Goal: Information Seeking & Learning: Learn about a topic

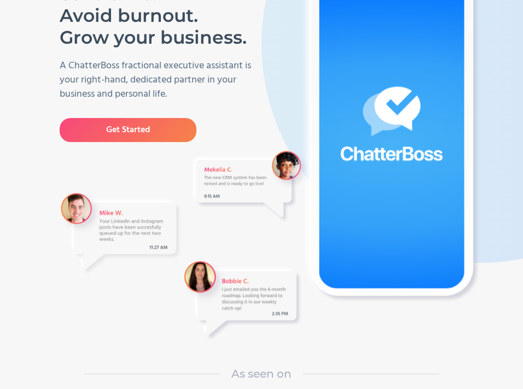
scroll to position [109, 0]
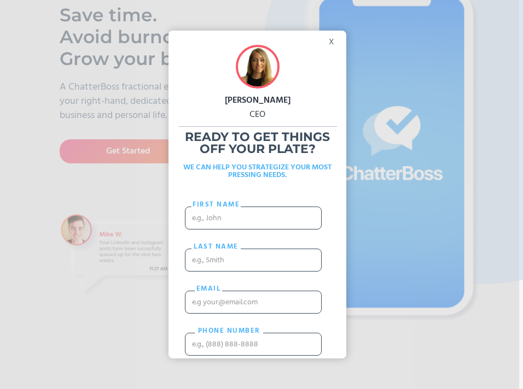
click at [327, 37] on div "x" at bounding box center [334, 39] width 25 height 16
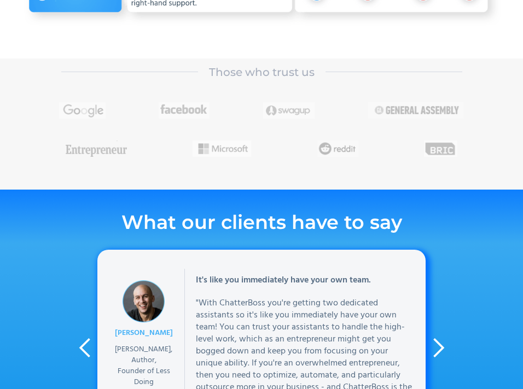
scroll to position [1823, 0]
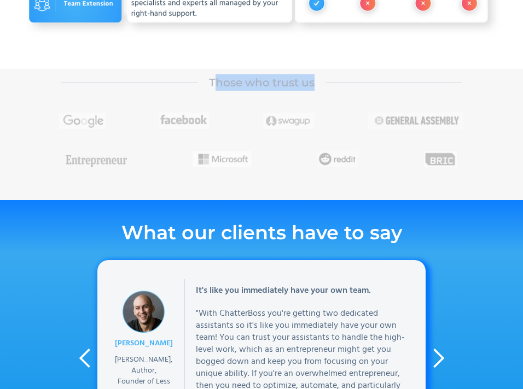
drag, startPoint x: 213, startPoint y: 86, endPoint x: 429, endPoint y: 84, distance: 216.1
click at [429, 84] on div "Those who trust us" at bounding box center [261, 82] width 523 height 27
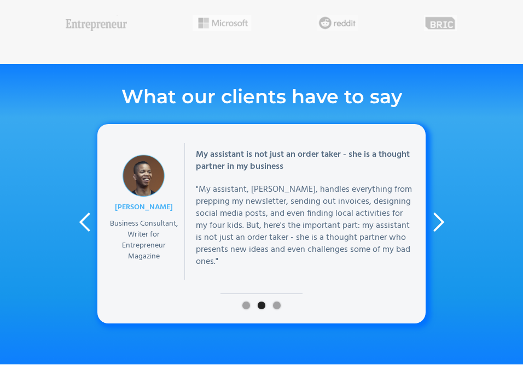
scroll to position [2024, 0]
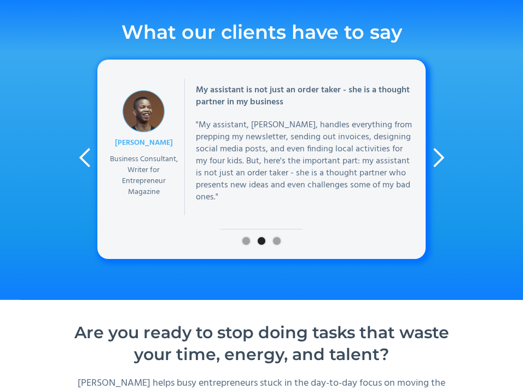
click at [440, 168] on div "next slide" at bounding box center [438, 158] width 22 height 22
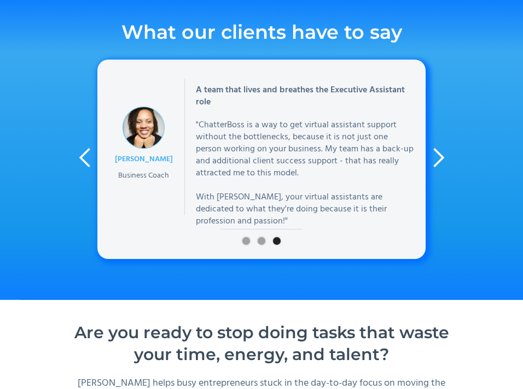
click at [440, 168] on div "next slide" at bounding box center [438, 158] width 22 height 22
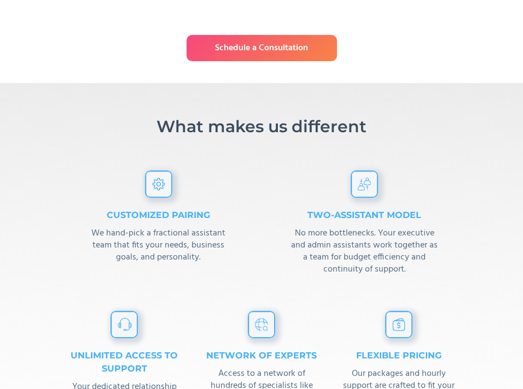
scroll to position [2516, 0]
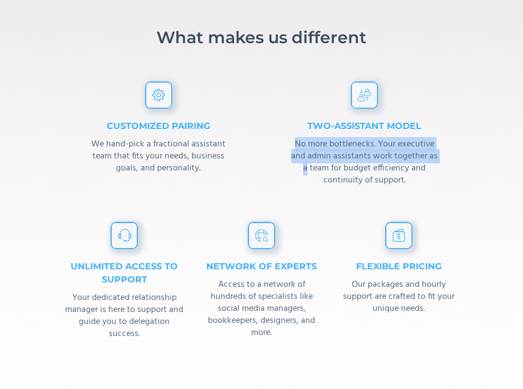
drag, startPoint x: 294, startPoint y: 143, endPoint x: 306, endPoint y: 168, distance: 28.4
click at [306, 168] on div "No more bottlenecks. Your executive and admin assistants work together as a tea…" at bounding box center [365, 162] width 193 height 48
drag, startPoint x: 297, startPoint y: 129, endPoint x: 403, endPoint y: 161, distance: 110.6
click at [403, 161] on div "Two-Assistant model No more bottlenecks. Your executive and admin assistants wo…" at bounding box center [365, 144] width 193 height 127
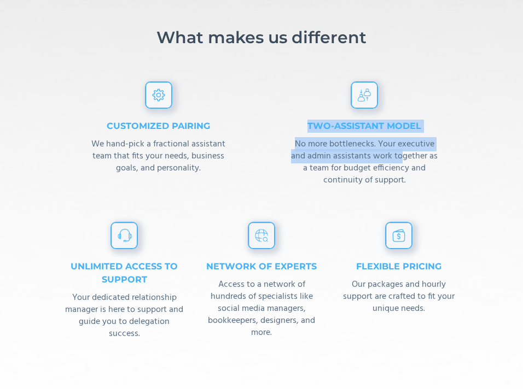
click at [403, 161] on div "No more bottlenecks. Your executive and admin assistants work together as a tea…" at bounding box center [365, 162] width 193 height 48
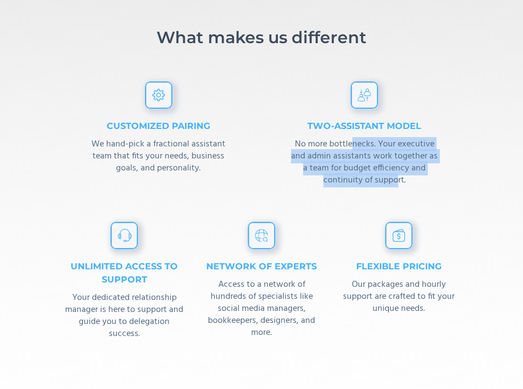
drag, startPoint x: 351, startPoint y: 141, endPoint x: 396, endPoint y: 180, distance: 60.1
click at [396, 180] on div "No more bottlenecks. Your executive and admin assistants work together as a tea…" at bounding box center [365, 162] width 193 height 48
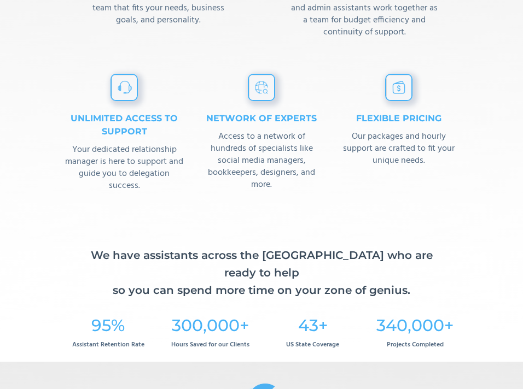
scroll to position [2698, 0]
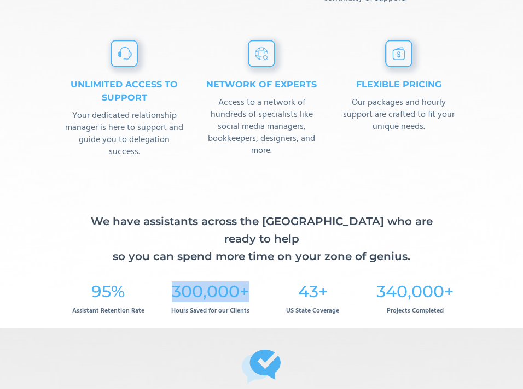
drag, startPoint x: 148, startPoint y: 267, endPoint x: 248, endPoint y: 266, distance: 99.6
click at [248, 271] on div "95% Assistant Retention Rate 300,000+ Hours Saved for our Clients 43+ US State …" at bounding box center [261, 299] width 409 height 57
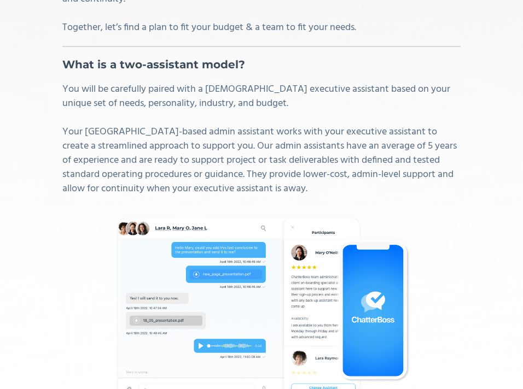
scroll to position [3282, 0]
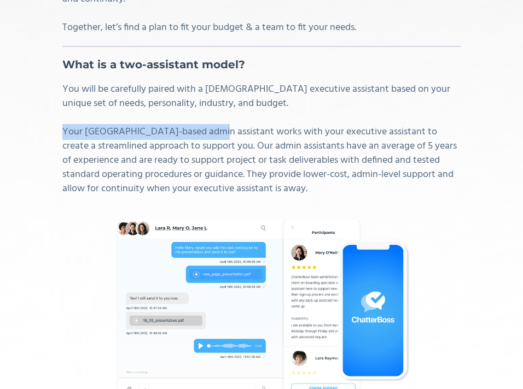
drag, startPoint x: 61, startPoint y: 103, endPoint x: 209, endPoint y: 102, distance: 148.2
click at [209, 102] on section "What is a fractional executive assistant? A fractional executive assistant unde…" at bounding box center [261, 87] width 523 height 685
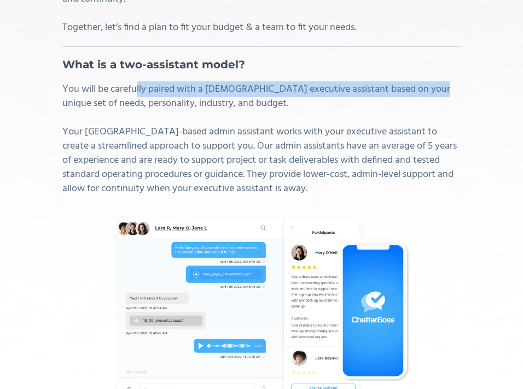
drag, startPoint x: 136, startPoint y: 62, endPoint x: 436, endPoint y: 62, distance: 299.7
click at [436, 83] on p "You will be carefully paired with a US-based executive assistant based on your …" at bounding box center [261, 140] width 398 height 114
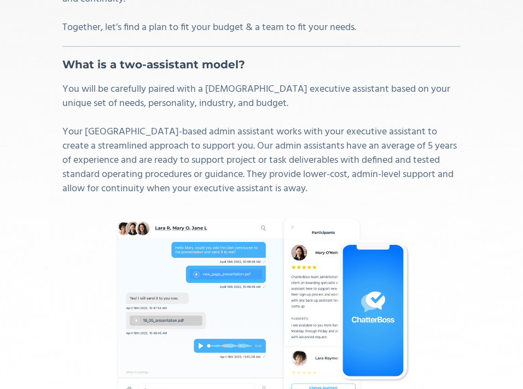
click at [237, 83] on p "You will be carefully paired with a US-based executive assistant based on your …" at bounding box center [261, 140] width 398 height 114
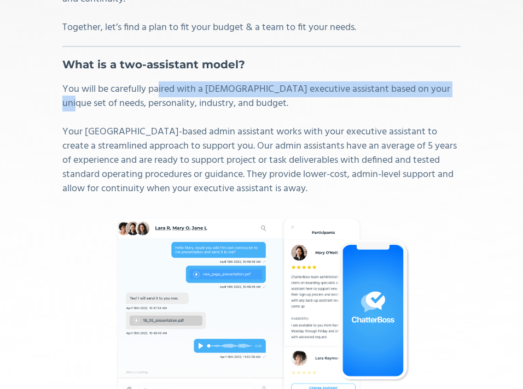
drag, startPoint x: 160, startPoint y: 67, endPoint x: 461, endPoint y: 65, distance: 300.3
click at [461, 65] on section "What is a fractional executive assistant? A fractional executive assistant unde…" at bounding box center [261, 87] width 523 height 685
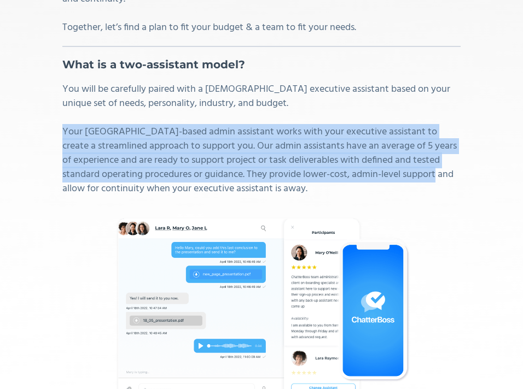
drag, startPoint x: 57, startPoint y: 106, endPoint x: 53, endPoint y: 156, distance: 49.9
click at [53, 156] on section "What is a fractional executive assistant? A fractional executive assistant unde…" at bounding box center [261, 87] width 523 height 685
click at [109, 144] on p "You will be carefully paired with a US-based executive assistant based on your …" at bounding box center [261, 140] width 398 height 114
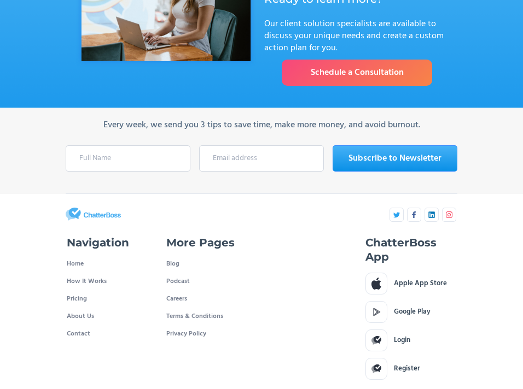
scroll to position [3789, 0]
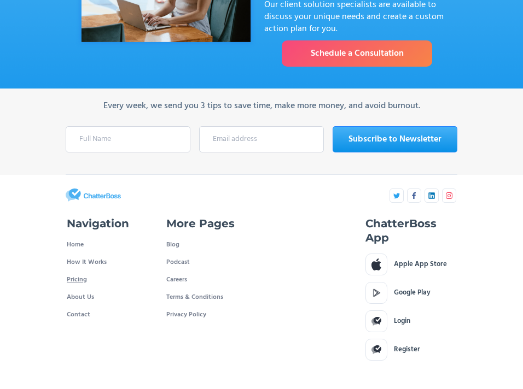
click at [76, 271] on link "Pricing" at bounding box center [77, 280] width 20 height 18
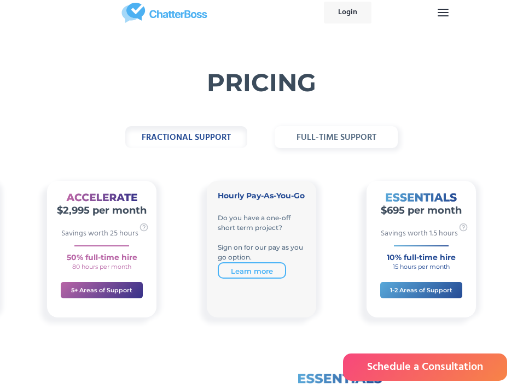
scroll to position [18, 0]
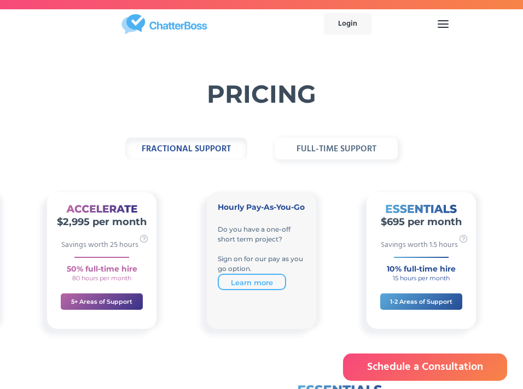
click at [312, 143] on strong "full-time support" at bounding box center [336, 149] width 80 height 14
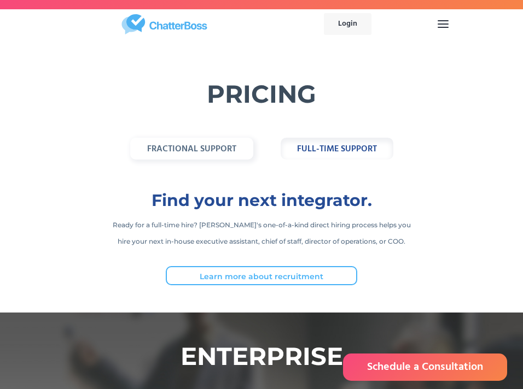
click at [201, 147] on strong "fractional support" at bounding box center [191, 149] width 89 height 14
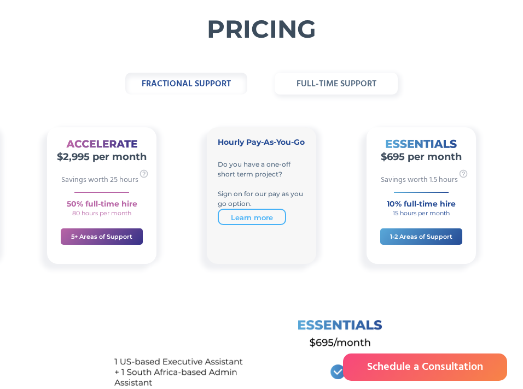
scroll to position [109, 0]
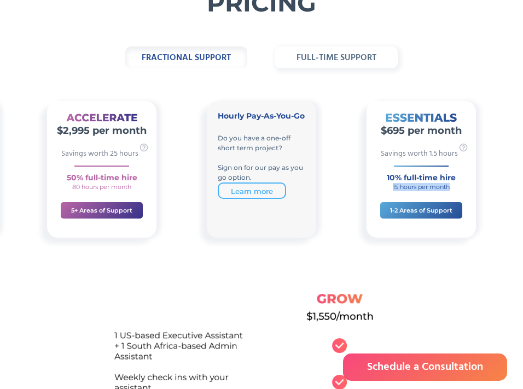
drag, startPoint x: 372, startPoint y: 197, endPoint x: 457, endPoint y: 188, distance: 84.7
click at [457, 188] on div "$695 per month Savings worth 1.5 hours 10% full-time hire 15 hours per month" at bounding box center [420, 150] width 109 height 109
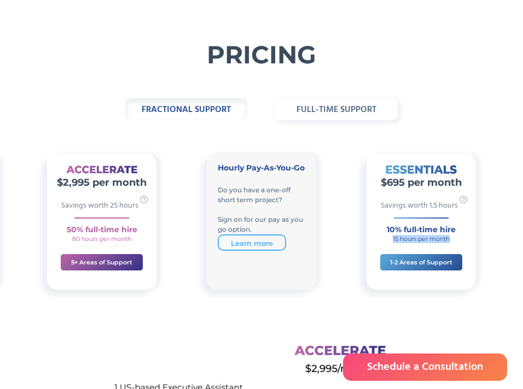
scroll to position [36, 0]
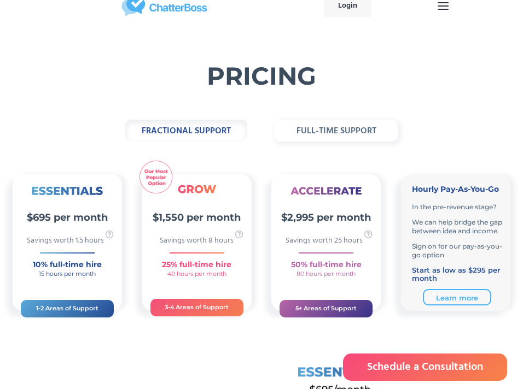
click at [109, 238] on img "1 of 2" at bounding box center [109, 234] width 16 height 16
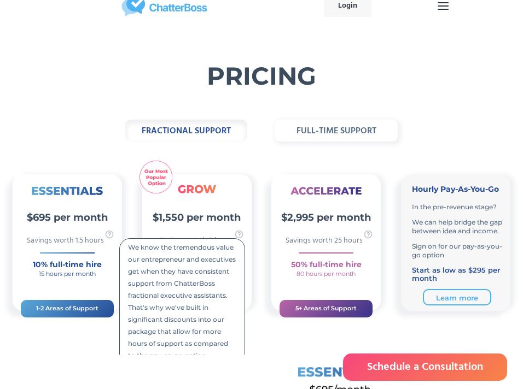
click at [74, 134] on div "fractional support full-time support" at bounding box center [261, 131] width 523 height 22
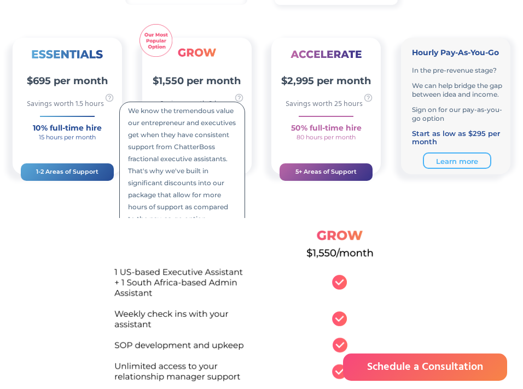
scroll to position [164, 0]
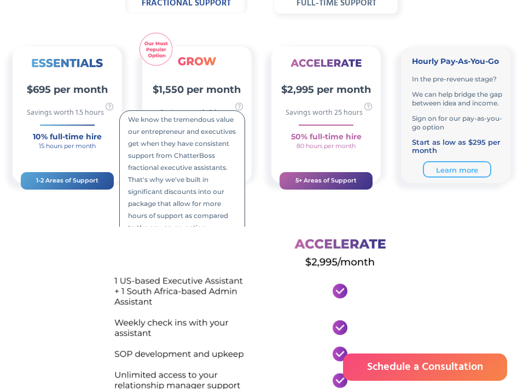
click at [75, 136] on h3 "10% full-time hire" at bounding box center [67, 136] width 109 height 11
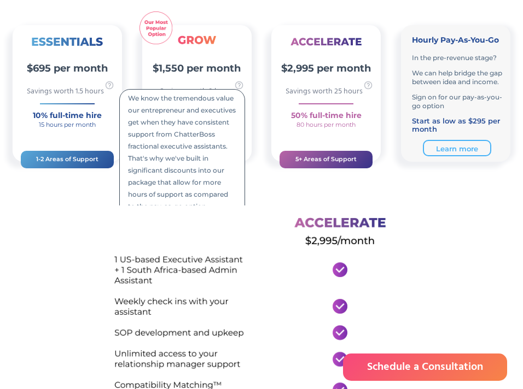
scroll to position [182, 0]
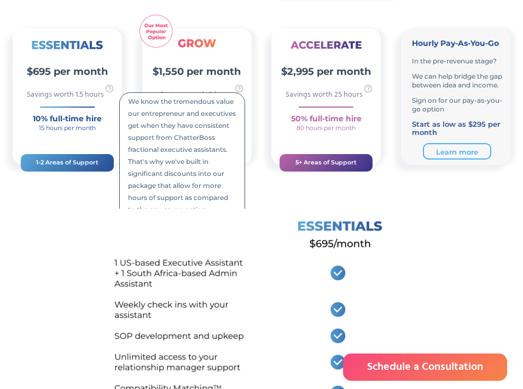
click at [243, 90] on img "1 of 2" at bounding box center [239, 88] width 16 height 16
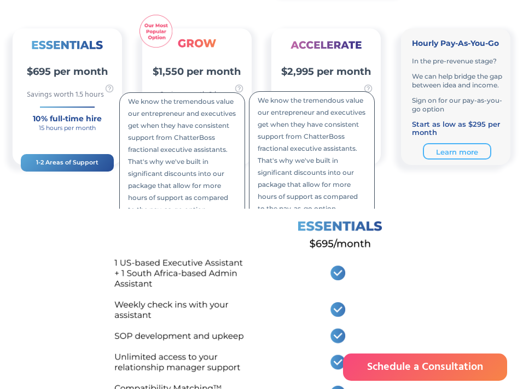
click at [119, 64] on h2 "$695 per month" at bounding box center [67, 71] width 109 height 15
click at [238, 88] on img "1 of 2" at bounding box center [239, 88] width 16 height 16
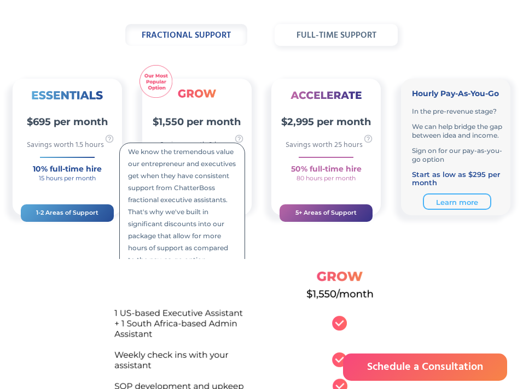
scroll to position [109, 0]
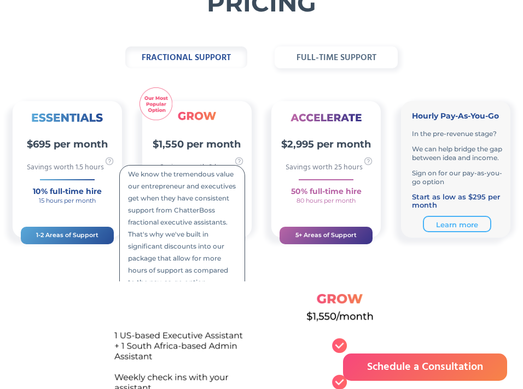
click at [239, 160] on img "1 of 2" at bounding box center [239, 161] width 16 height 16
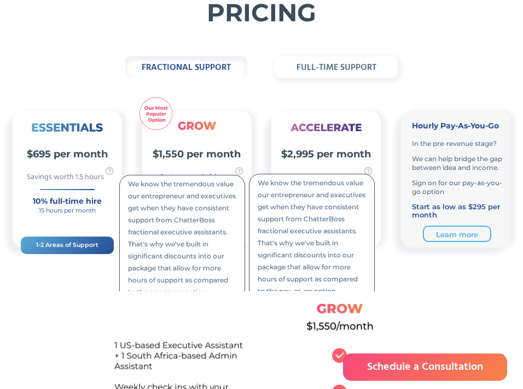
click at [232, 103] on div "$695 per month Savings worth 1.5 hours 10% full-time hire 15 hours per month 1-…" at bounding box center [261, 193] width 523 height 197
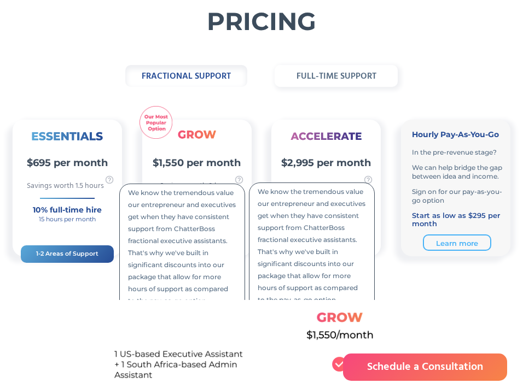
click at [237, 179] on img "1 of 2" at bounding box center [239, 180] width 16 height 16
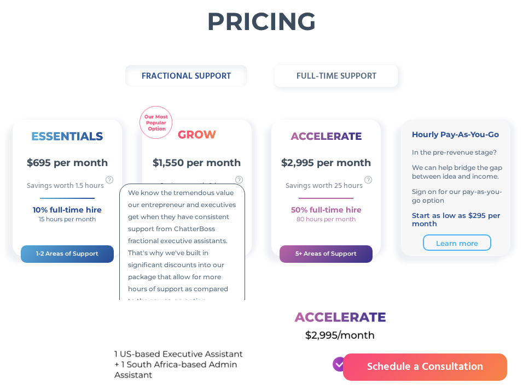
click at [237, 175] on img "1 of 2" at bounding box center [239, 180] width 16 height 16
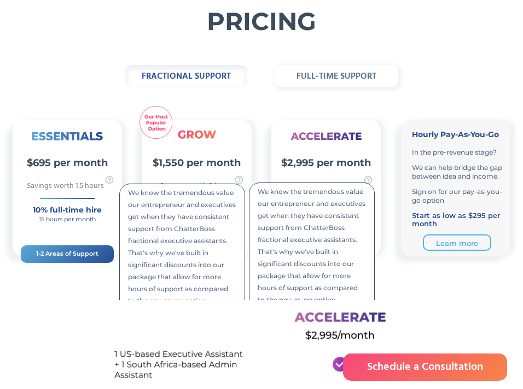
click at [102, 119] on img "1 of 2" at bounding box center [67, 138] width 71 height 71
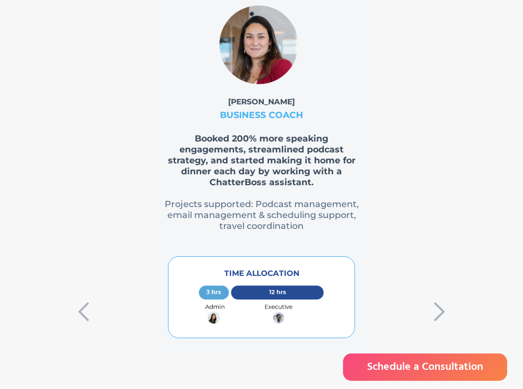
scroll to position [1367, 0]
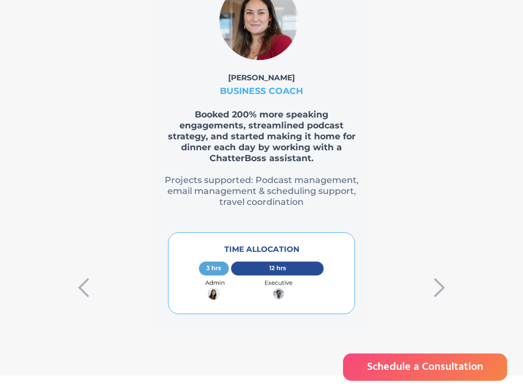
click at [440, 271] on div "next slide" at bounding box center [439, 113] width 22 height 328
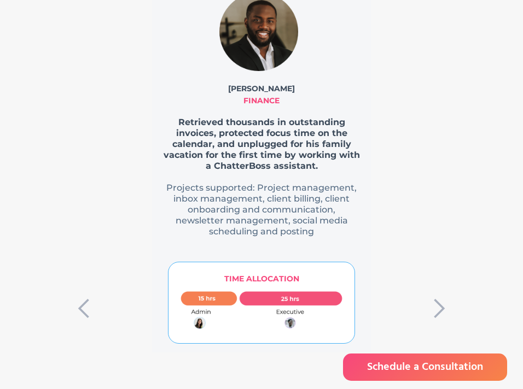
scroll to position [1349, 0]
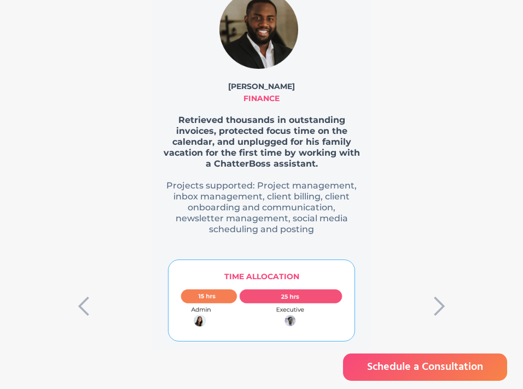
click at [440, 271] on div "next slide" at bounding box center [439, 132] width 22 height 328
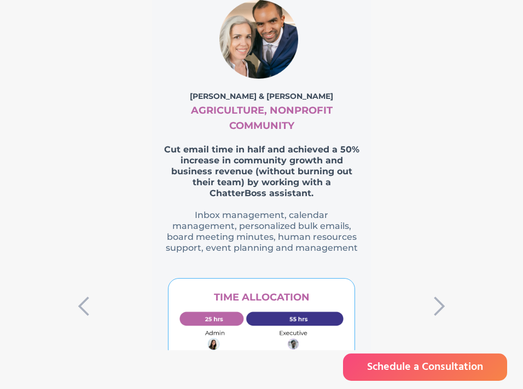
click at [433, 296] on div "next slide" at bounding box center [439, 132] width 22 height 328
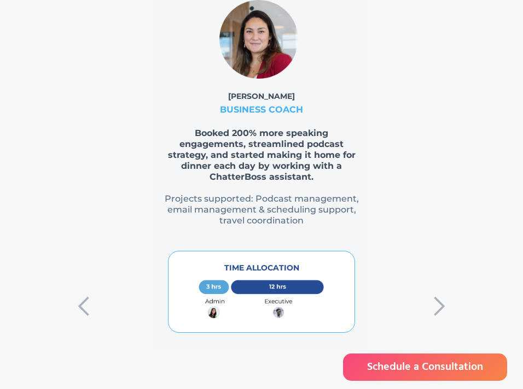
click at [433, 296] on div "next slide" at bounding box center [439, 132] width 22 height 328
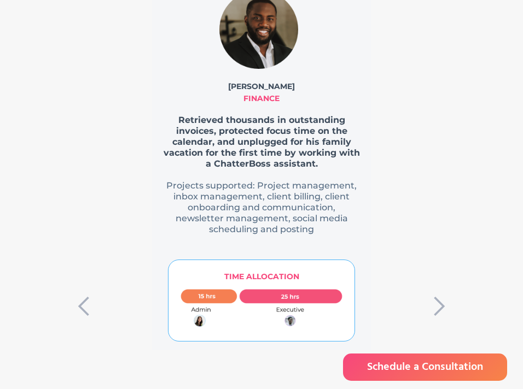
click at [433, 296] on div "next slide" at bounding box center [439, 132] width 22 height 328
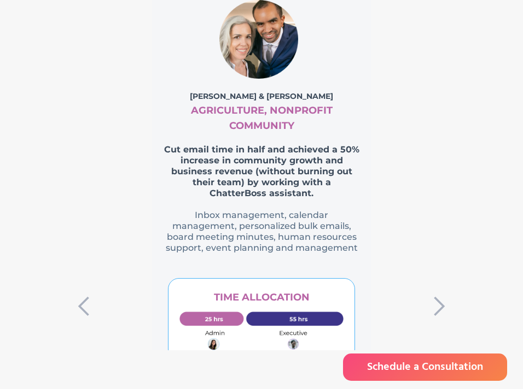
click at [433, 296] on div "next slide" at bounding box center [439, 132] width 22 height 328
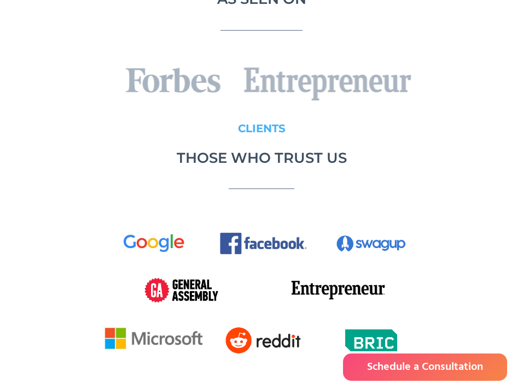
scroll to position [1841, 0]
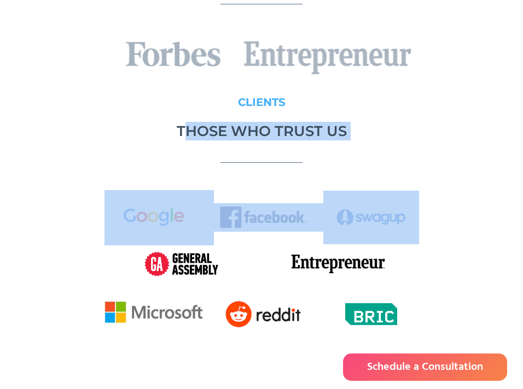
drag, startPoint x: 182, startPoint y: 100, endPoint x: 366, endPoint y: 162, distance: 194.6
click at [427, 203] on div "Clients THOSE WHO TRUST US" at bounding box center [261, 215] width 398 height 264
click at [356, 139] on div "Clients THOSE WHO TRUST US" at bounding box center [261, 215] width 398 height 264
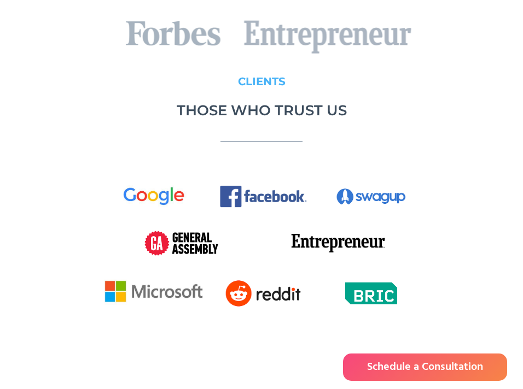
scroll to position [1847, 0]
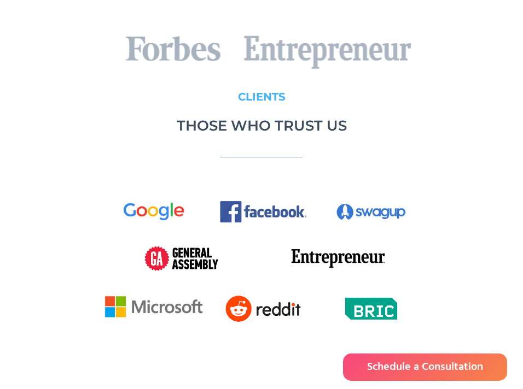
drag, startPoint x: 177, startPoint y: 105, endPoint x: 313, endPoint y: 73, distance: 140.0
click at [313, 77] on div "Clients THOSE WHO TRUST US" at bounding box center [261, 209] width 398 height 264
click at [255, 88] on h3 "Clients" at bounding box center [262, 97] width 48 height 18
drag, startPoint x: 219, startPoint y: 90, endPoint x: 229, endPoint y: 84, distance: 11.8
click at [229, 84] on div "Clients THOSE WHO TRUST US" at bounding box center [261, 209] width 398 height 264
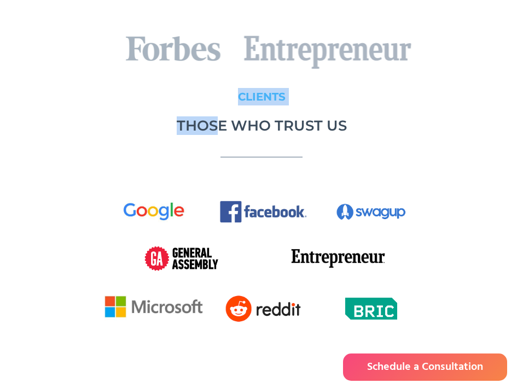
click at [229, 84] on div "Clients THOSE WHO TRUST US" at bounding box center [261, 209] width 398 height 264
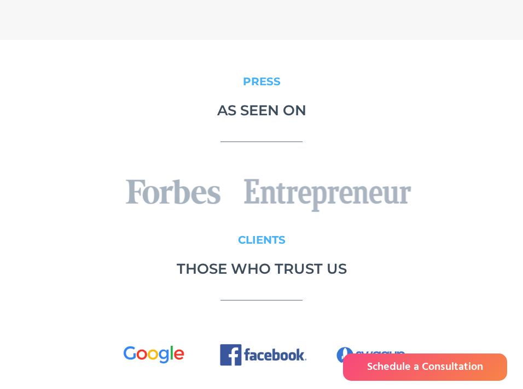
scroll to position [1701, 0]
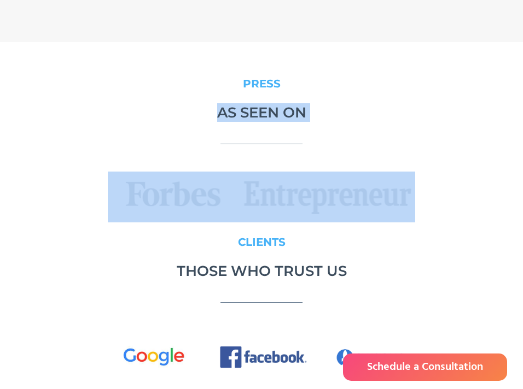
drag, startPoint x: 209, startPoint y: 70, endPoint x: 302, endPoint y: 188, distance: 150.3
click at [302, 188] on div "press AS SEEN ON" at bounding box center [261, 143] width 398 height 159
click at [302, 188] on img at bounding box center [262, 197] width 308 height 51
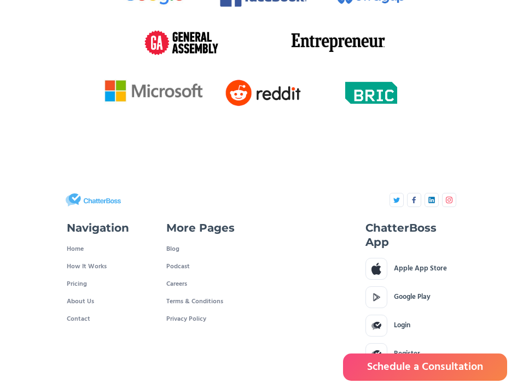
scroll to position [2065, 0]
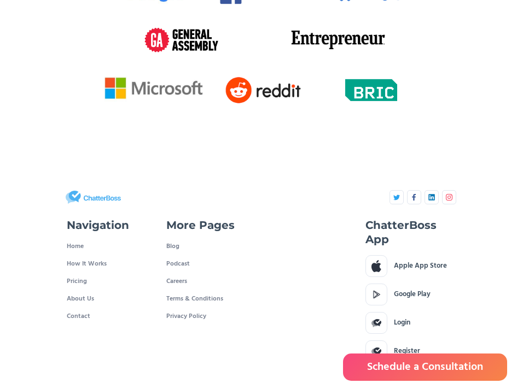
click at [227, 229] on div "More Pages Blog Podcast Careers Terms & Conditions Privacy Policy" at bounding box center [212, 289] width 100 height 153
click at [446, 194] on img at bounding box center [449, 197] width 7 height 7
